Goal: Check status: Check status

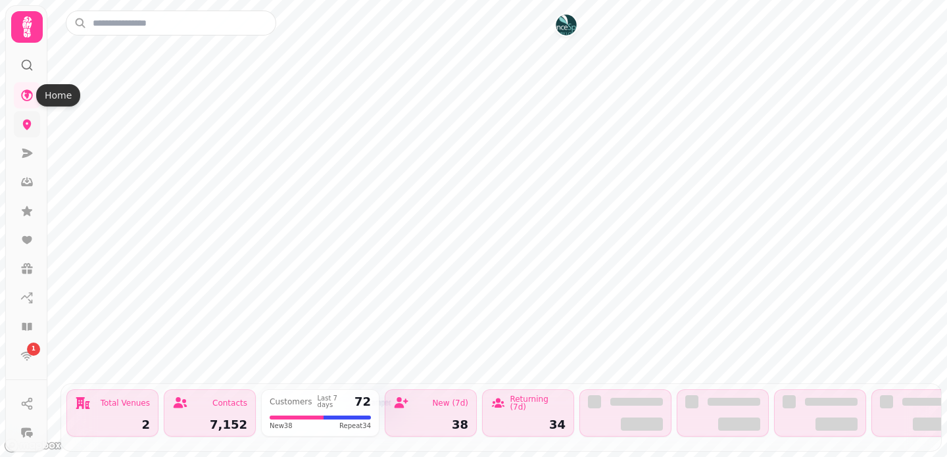
click at [25, 125] on icon at bounding box center [27, 125] width 9 height 11
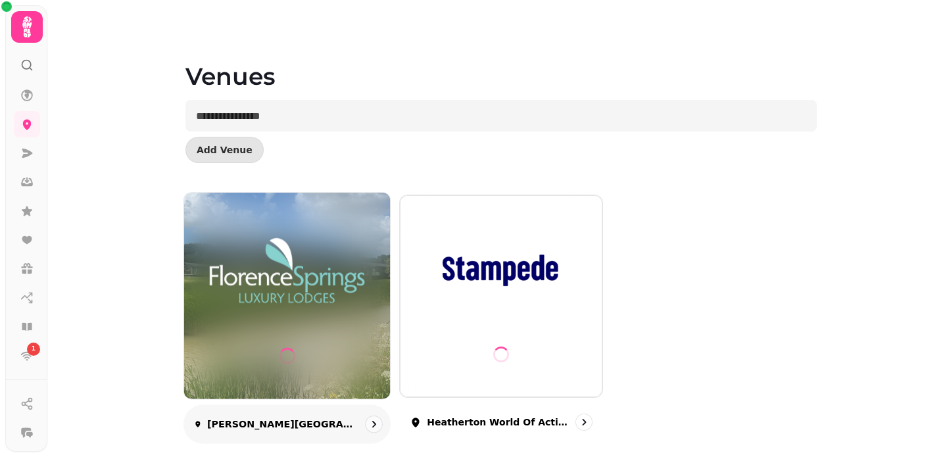
click at [338, 296] on img at bounding box center [287, 271] width 155 height 86
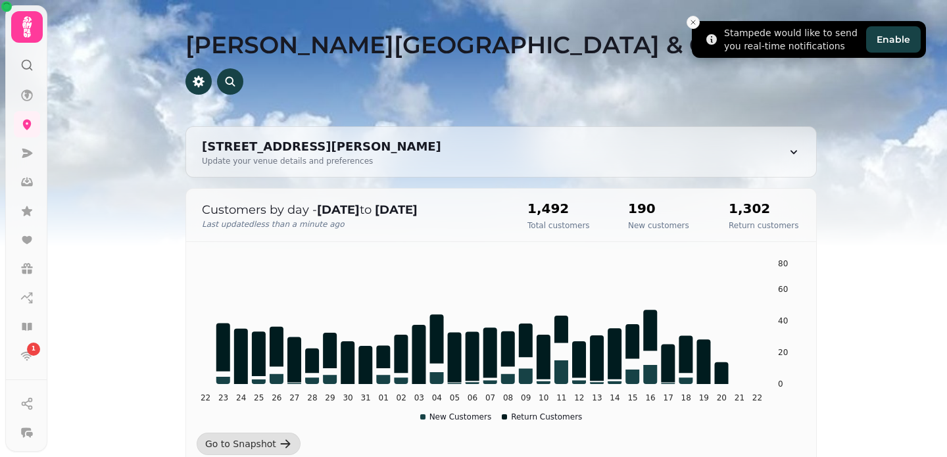
click at [692, 22] on icon "Close toast" at bounding box center [693, 22] width 8 height 8
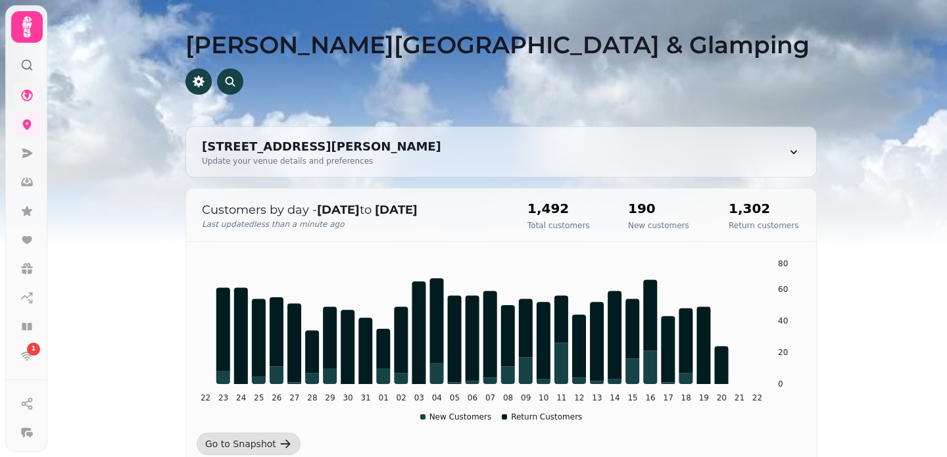
click at [28, 86] on link at bounding box center [27, 95] width 26 height 26
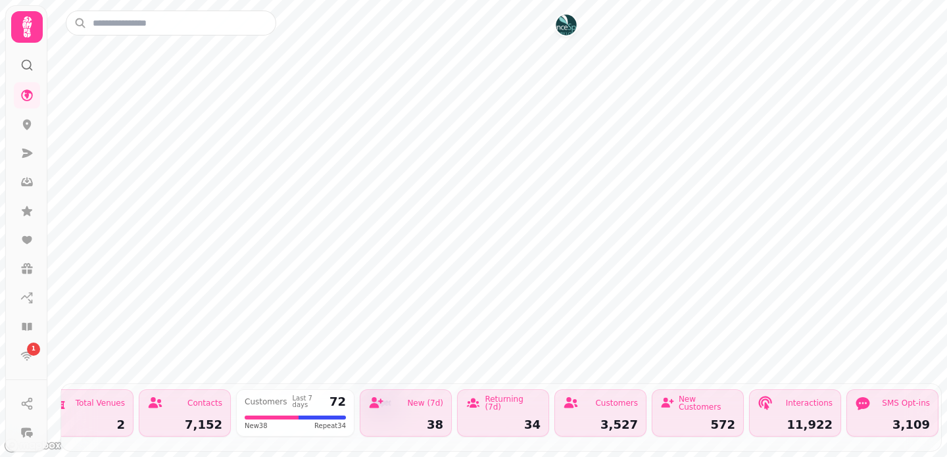
scroll to position [0, 24]
click at [24, 353] on icon at bounding box center [27, 356] width 12 height 9
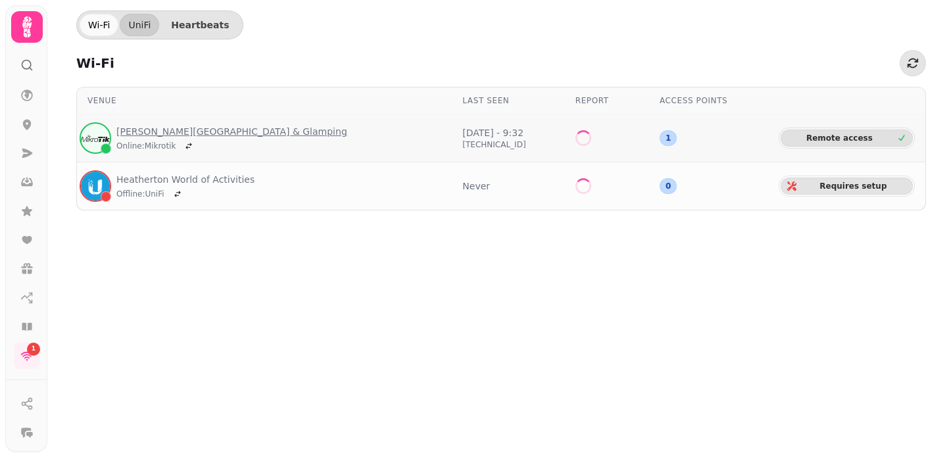
click at [208, 133] on link "[PERSON_NAME][GEOGRAPHIC_DATA] & Glamping" at bounding box center [231, 131] width 231 height 13
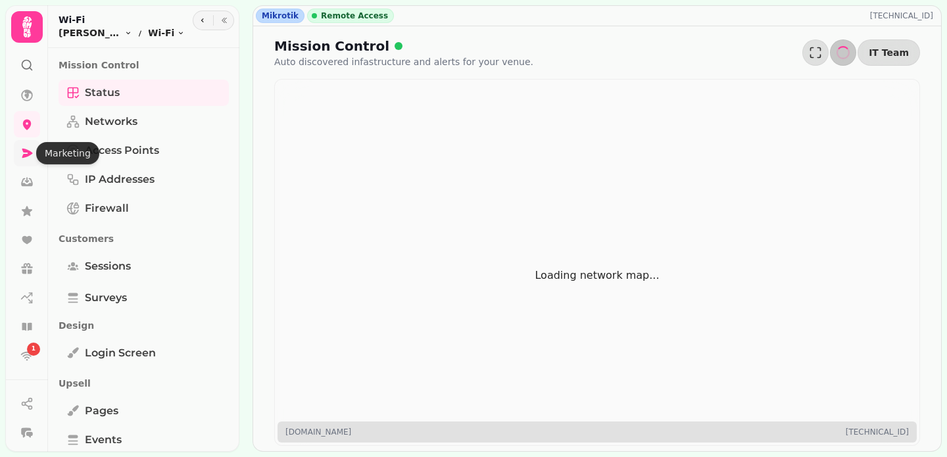
click at [26, 153] on icon at bounding box center [26, 153] width 13 height 13
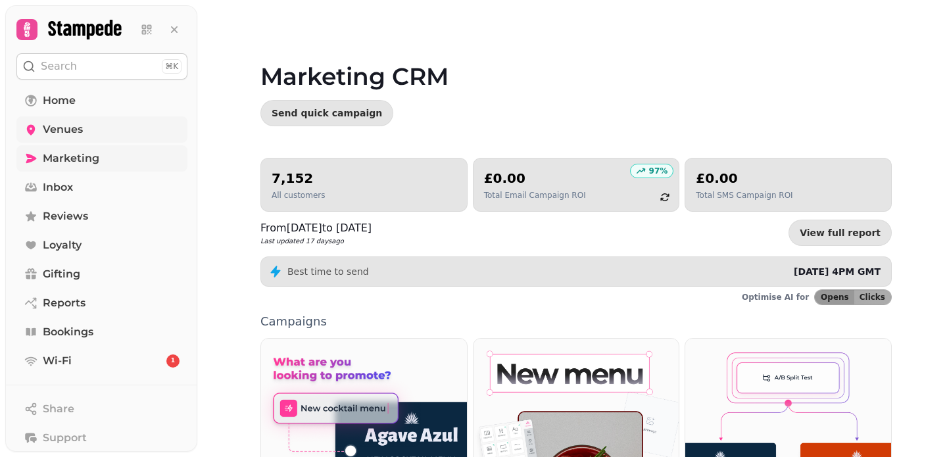
click at [102, 126] on link "Venues" at bounding box center [101, 129] width 171 height 26
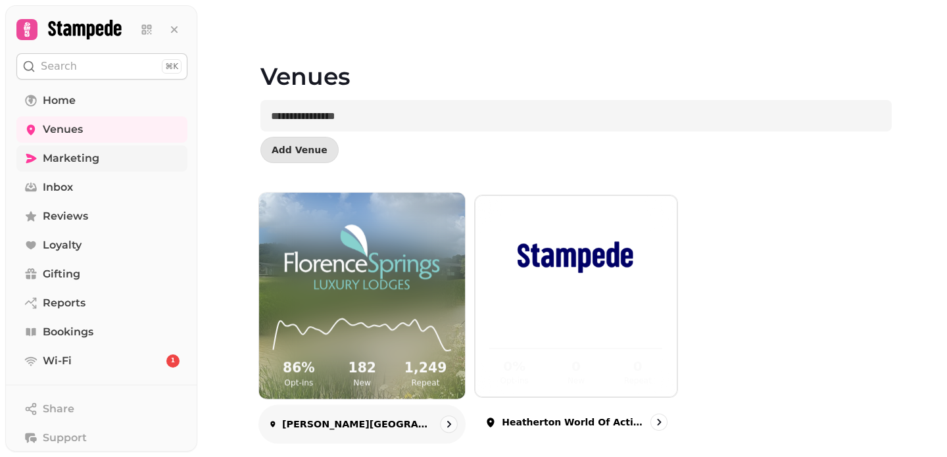
click at [408, 286] on img at bounding box center [362, 257] width 155 height 86
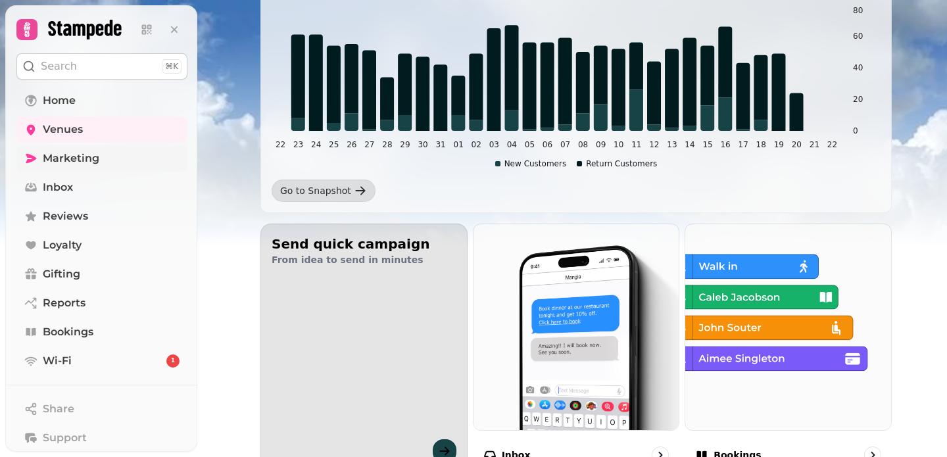
scroll to position [385, 0]
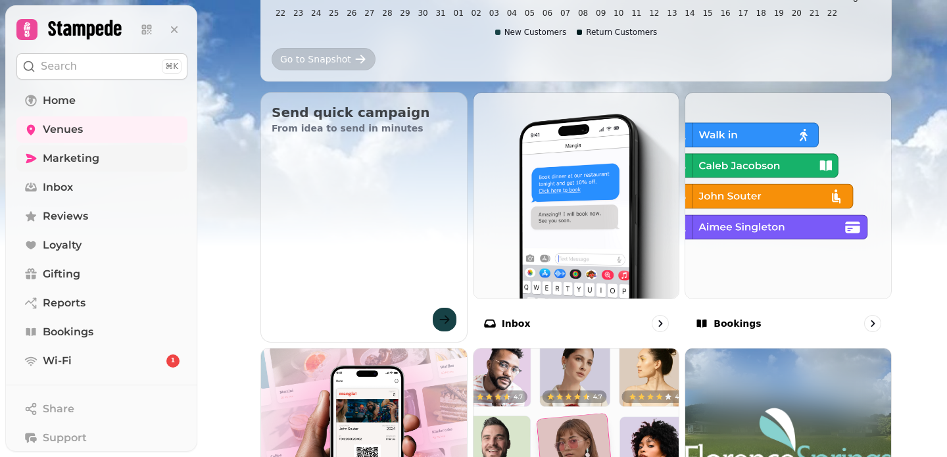
click at [345, 57] on div "Go to Snapshot" at bounding box center [315, 59] width 71 height 13
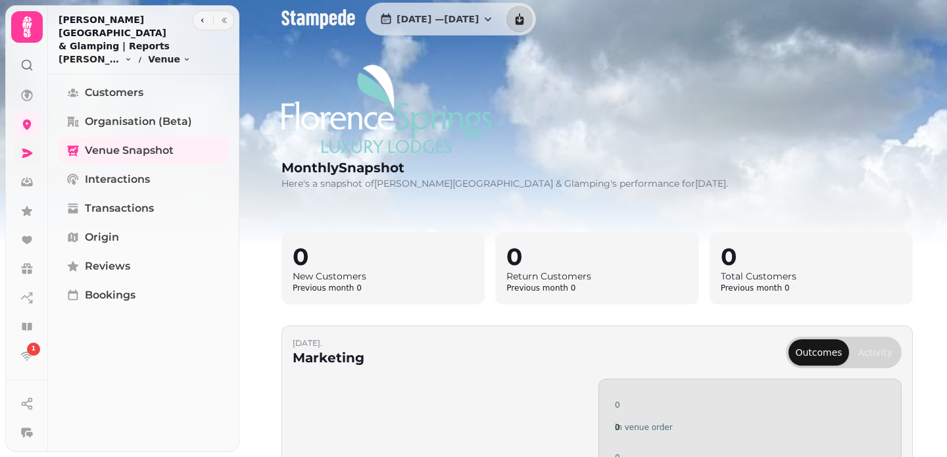
scroll to position [113, 0]
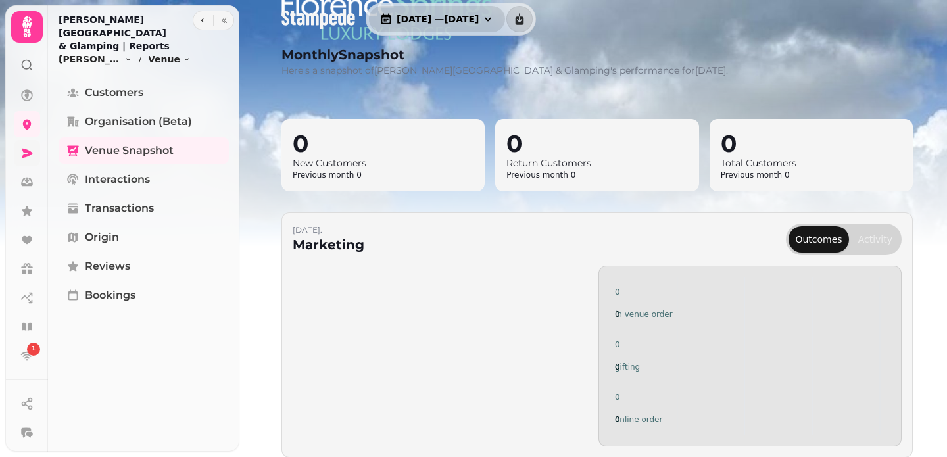
click at [495, 18] on icon "button" at bounding box center [487, 18] width 13 height 13
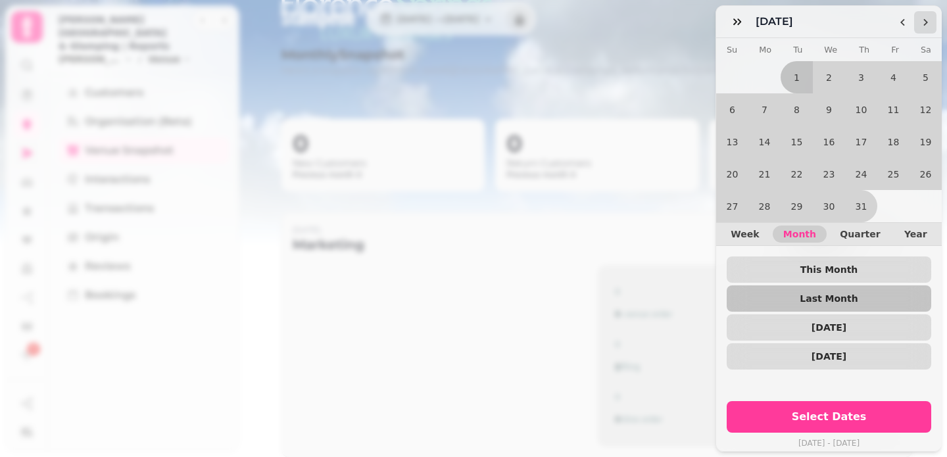
click at [921, 24] on icon "Go to the Next Month" at bounding box center [925, 22] width 11 height 11
click at [766, 172] on button "21" at bounding box center [764, 174] width 32 height 32
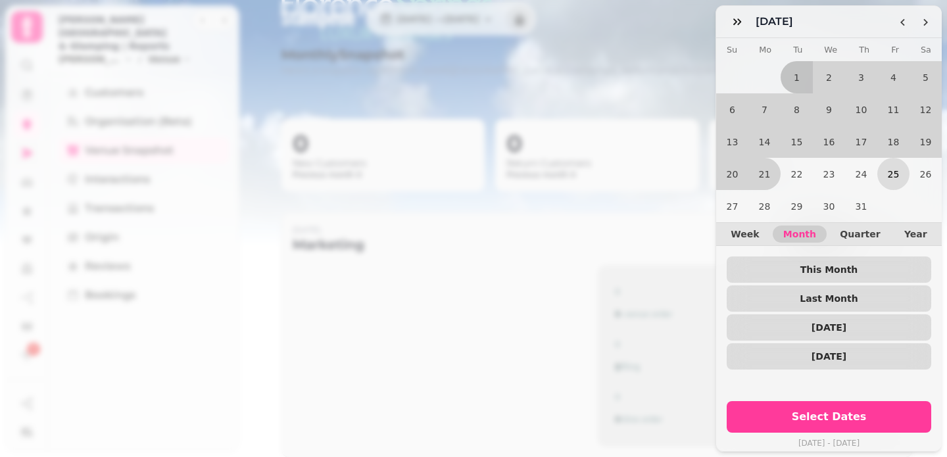
click at [896, 171] on button "25" at bounding box center [893, 174] width 32 height 32
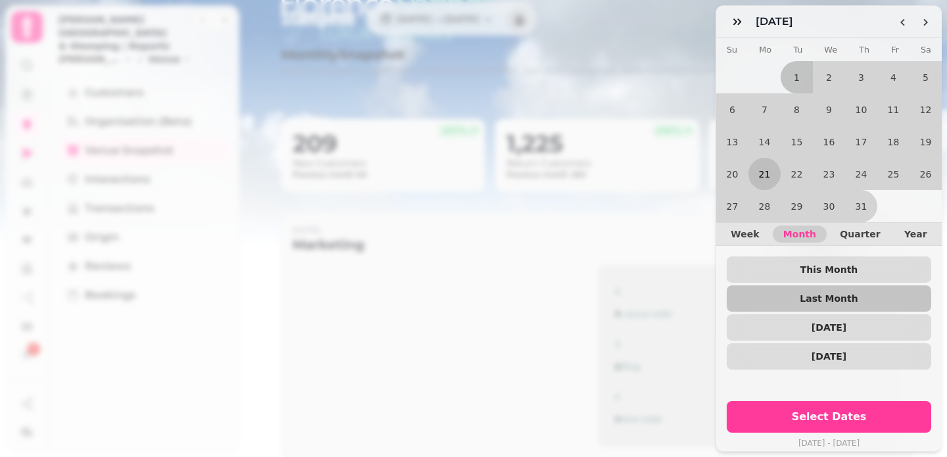
click at [772, 173] on button "21" at bounding box center [764, 174] width 32 height 32
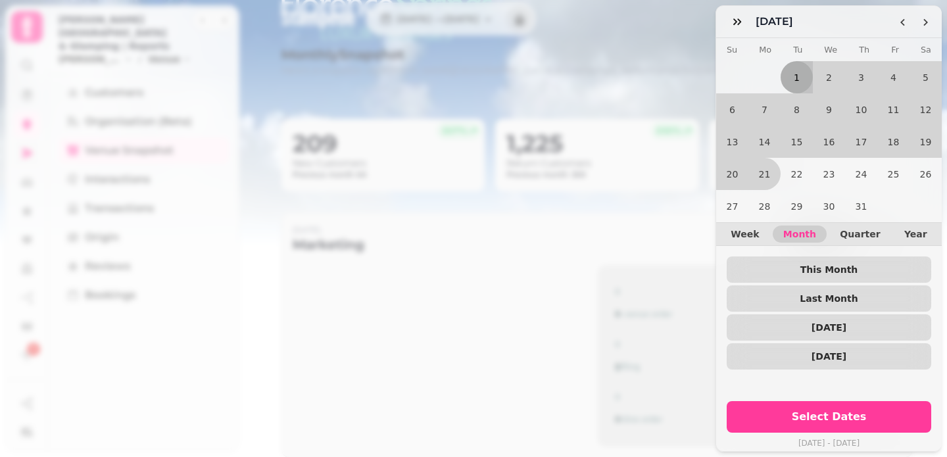
click at [805, 82] on button "1" at bounding box center [797, 77] width 32 height 32
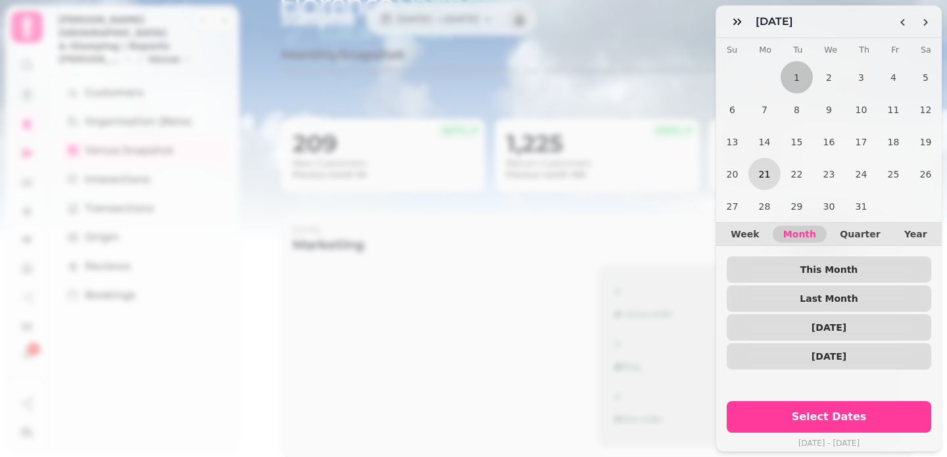
click at [766, 172] on button "21" at bounding box center [764, 174] width 32 height 32
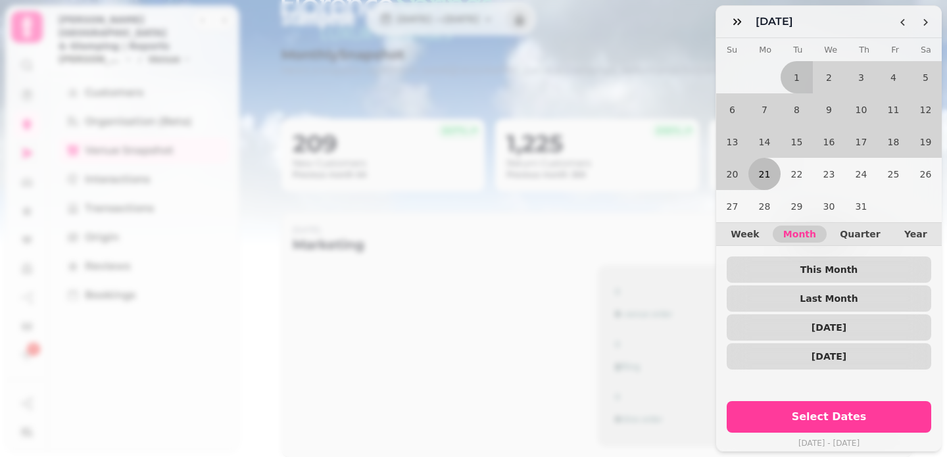
click at [766, 172] on button "21" at bounding box center [764, 174] width 32 height 32
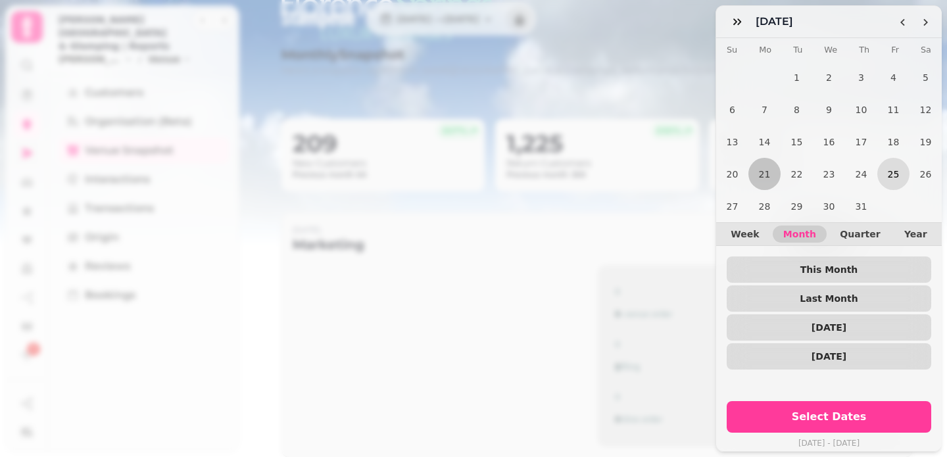
click at [898, 174] on button "25" at bounding box center [893, 174] width 32 height 32
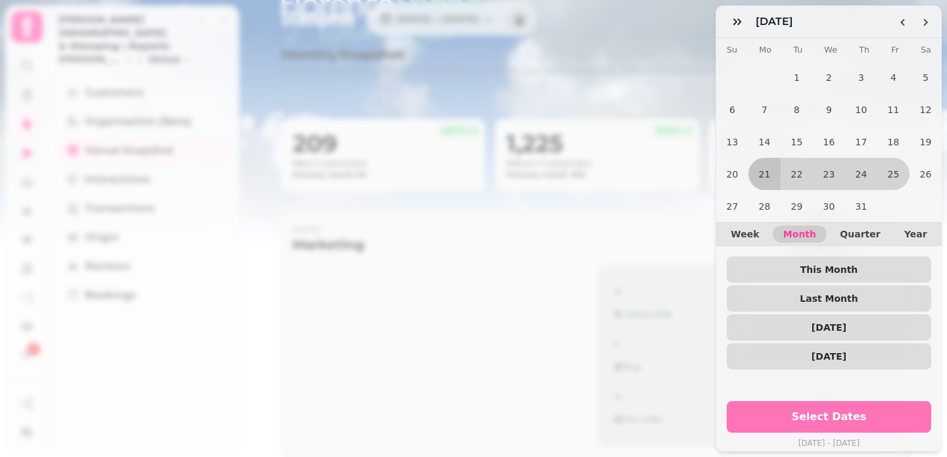
click at [827, 416] on span "Select Dates" at bounding box center [829, 417] width 173 height 11
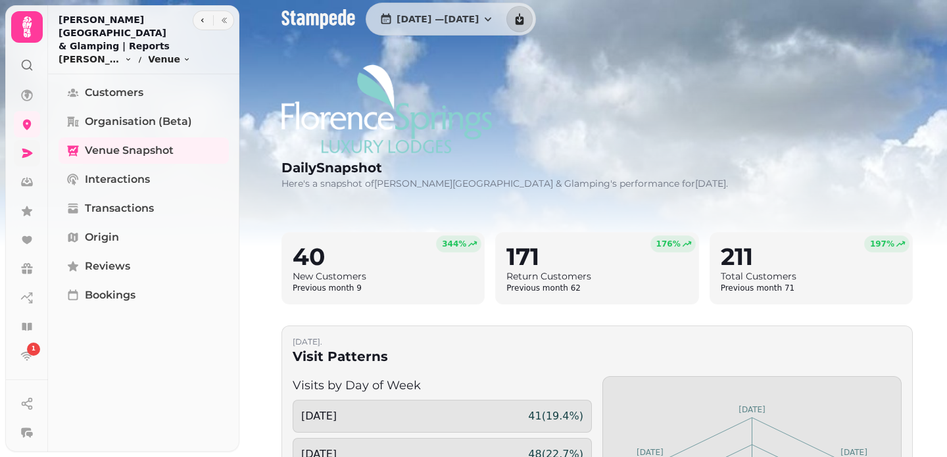
scroll to position [1, 0]
click at [26, 118] on icon at bounding box center [26, 124] width 13 height 13
